Goal: Information Seeking & Learning: Learn about a topic

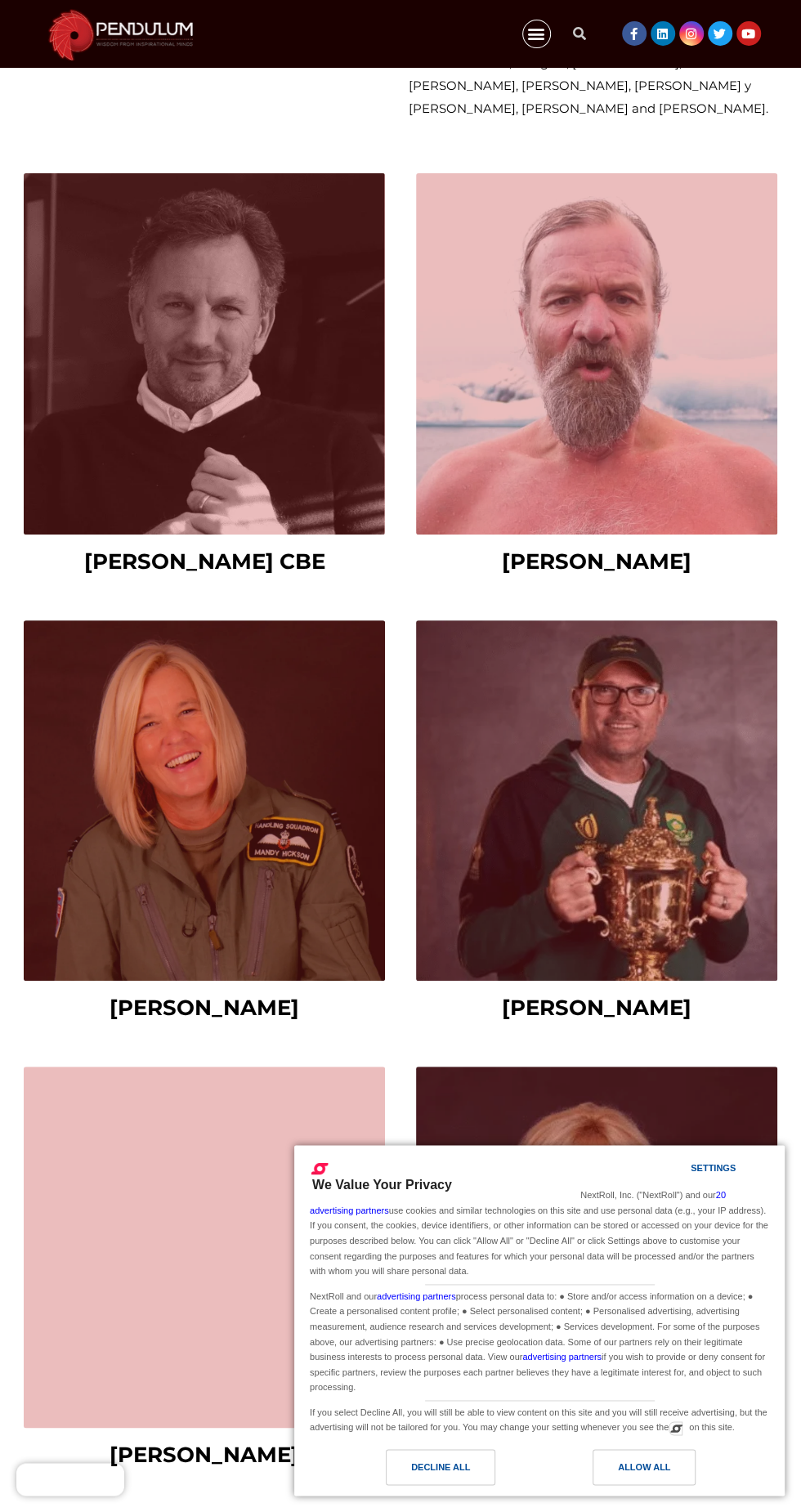
scroll to position [2899, 0]
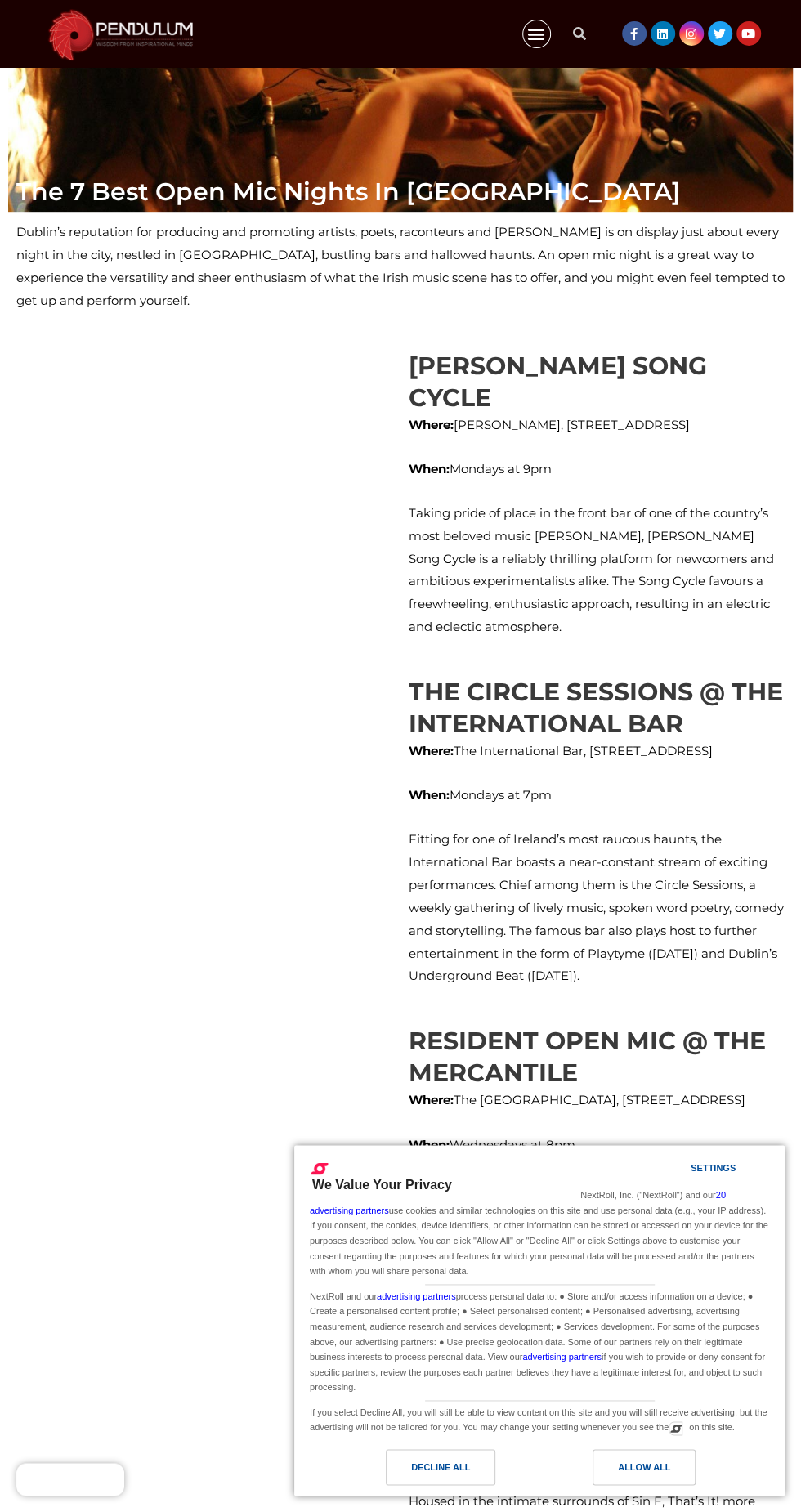
scroll to position [340, 0]
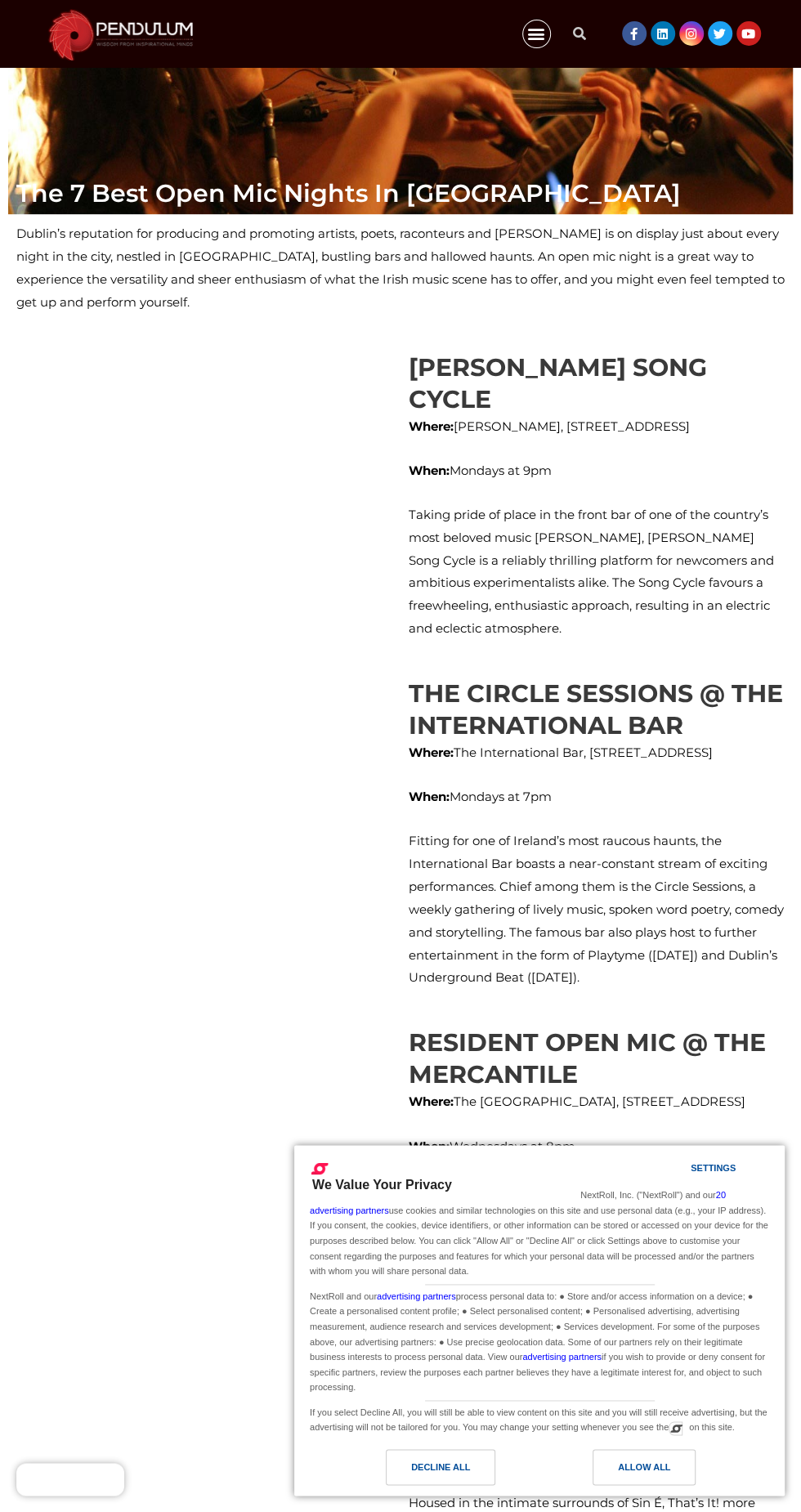
click at [597, 351] on h2 "[PERSON_NAME] SONG CYCLE" at bounding box center [596, 383] width 376 height 64
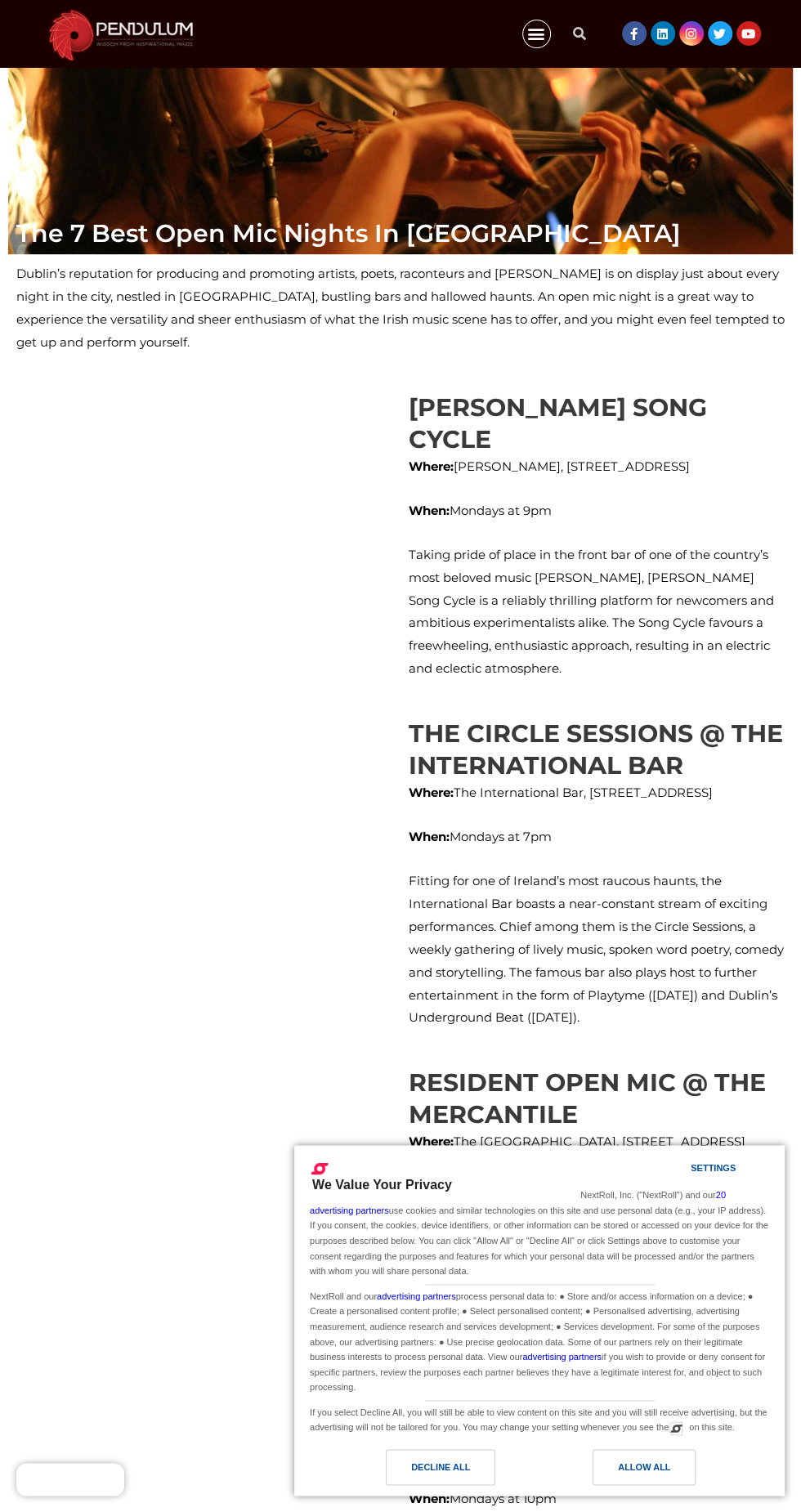
scroll to position [301, 0]
